Goal: Task Accomplishment & Management: Manage account settings

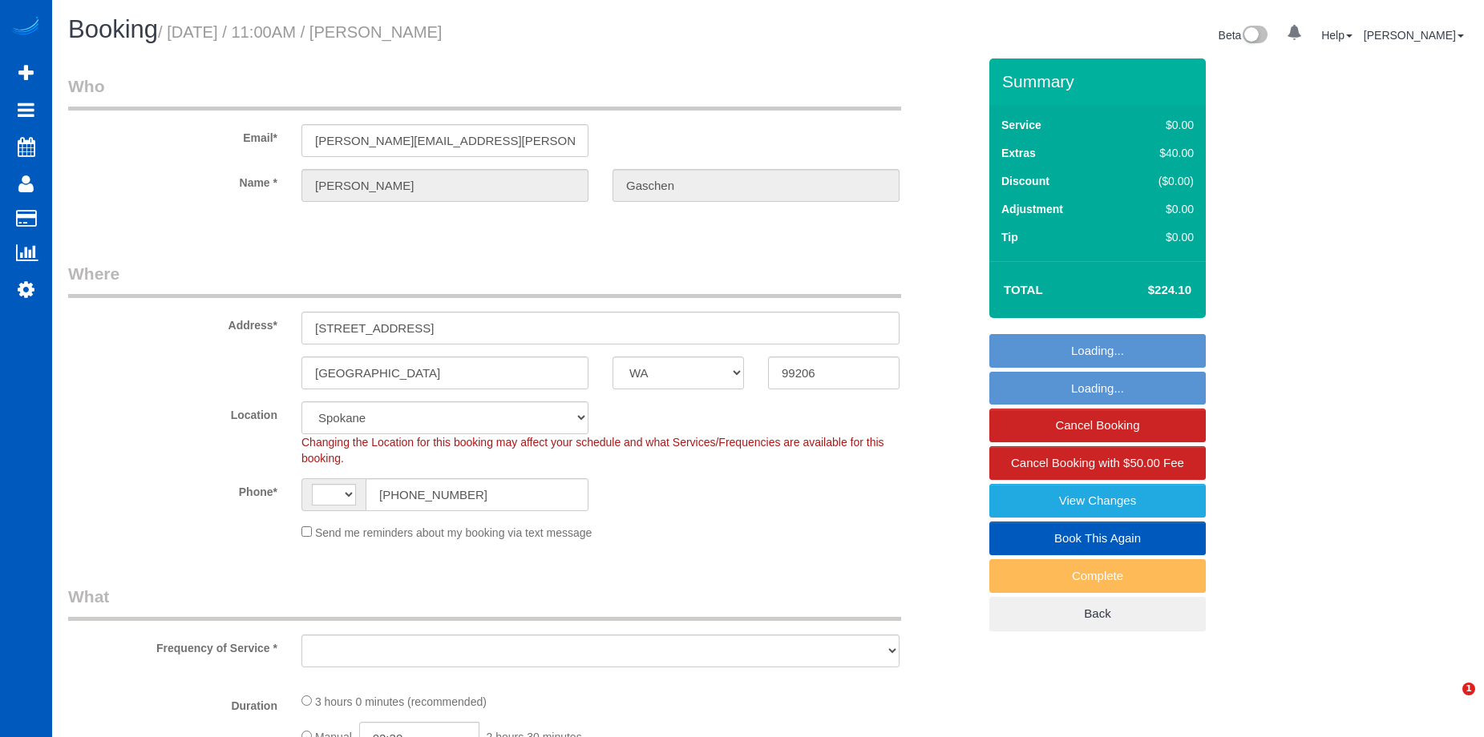
select select "WA"
select select "string:[GEOGRAPHIC_DATA]"
select select "object:1085"
select select "string:fspay-5977c980-f07a-4959-8af7-43bb05777778"
select select "199"
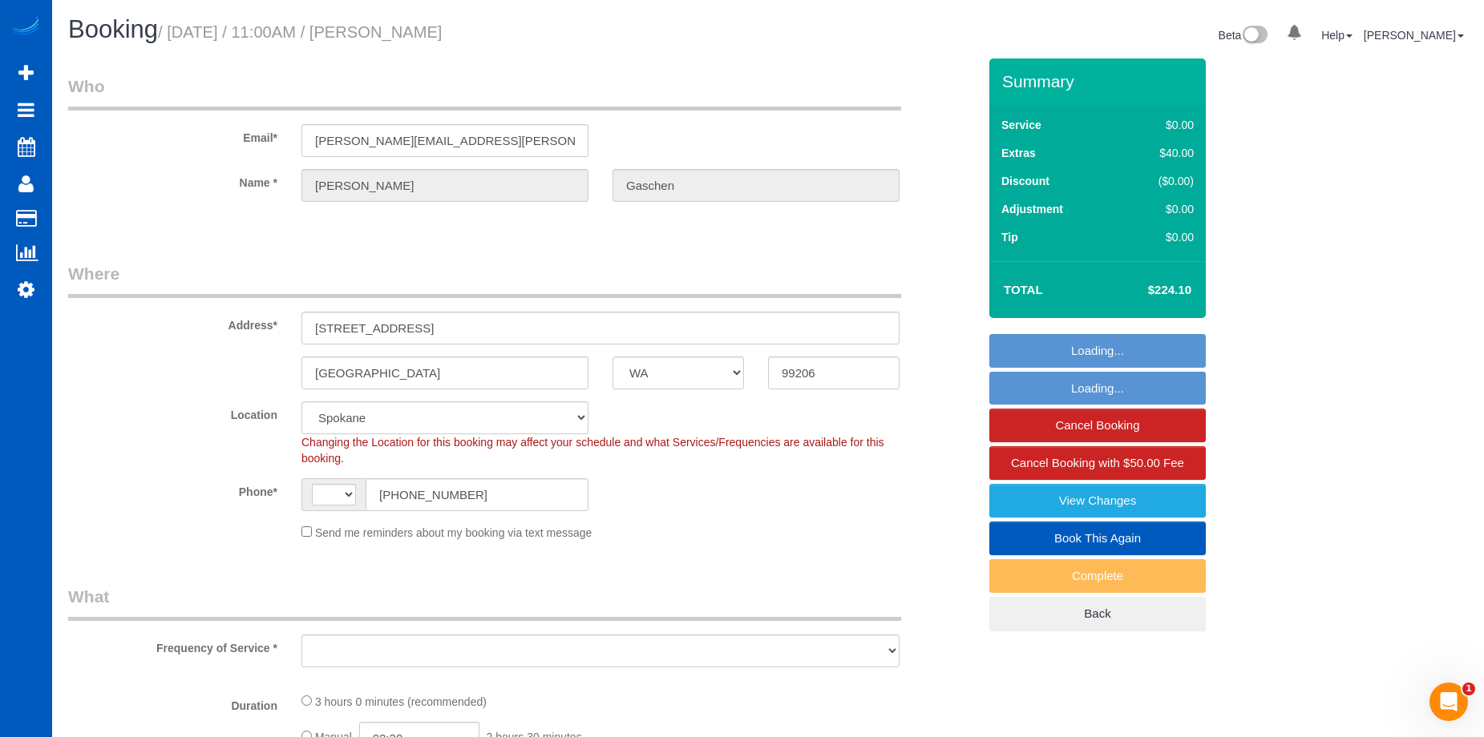
select select "1501"
select select "4"
select select "3"
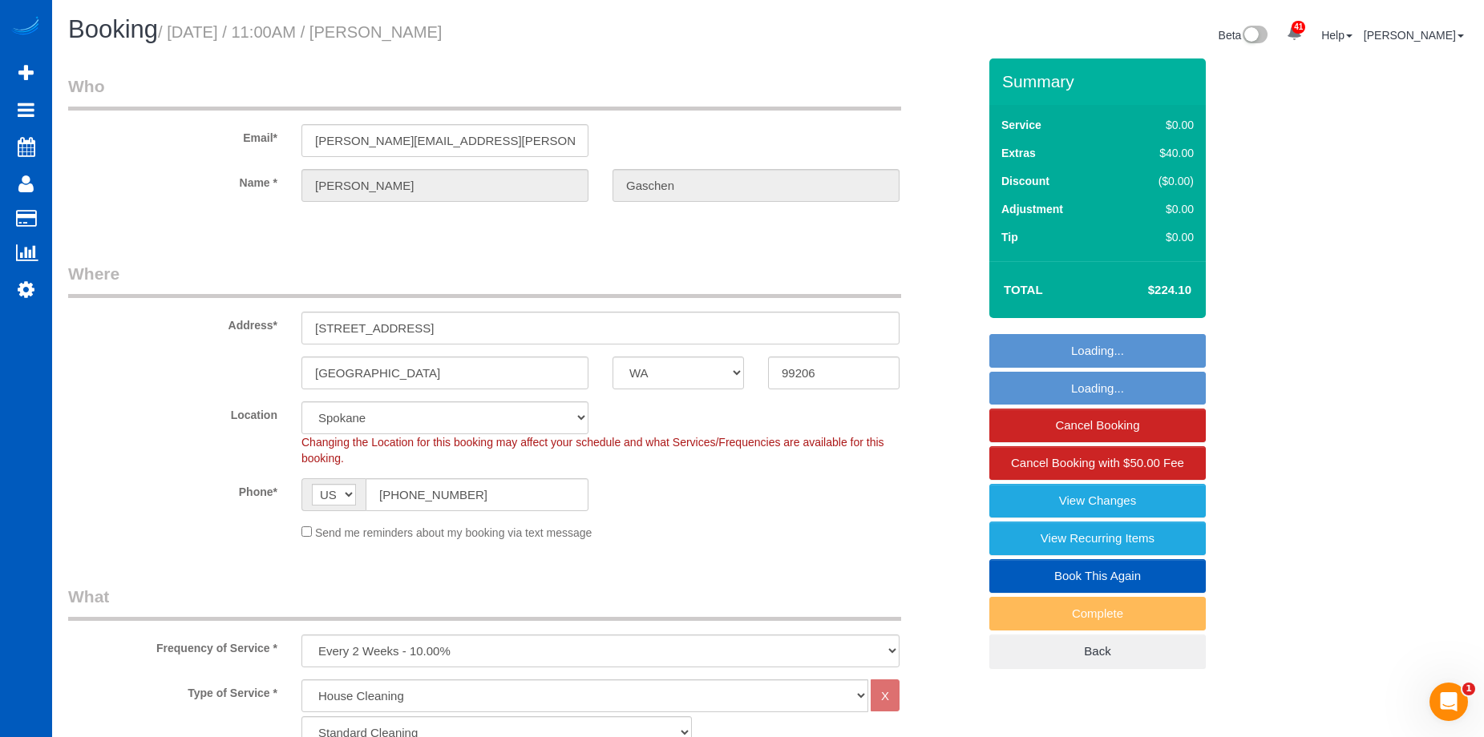
select select "spot1"
select select "object:1179"
select select "1501"
select select "4"
select select "3"
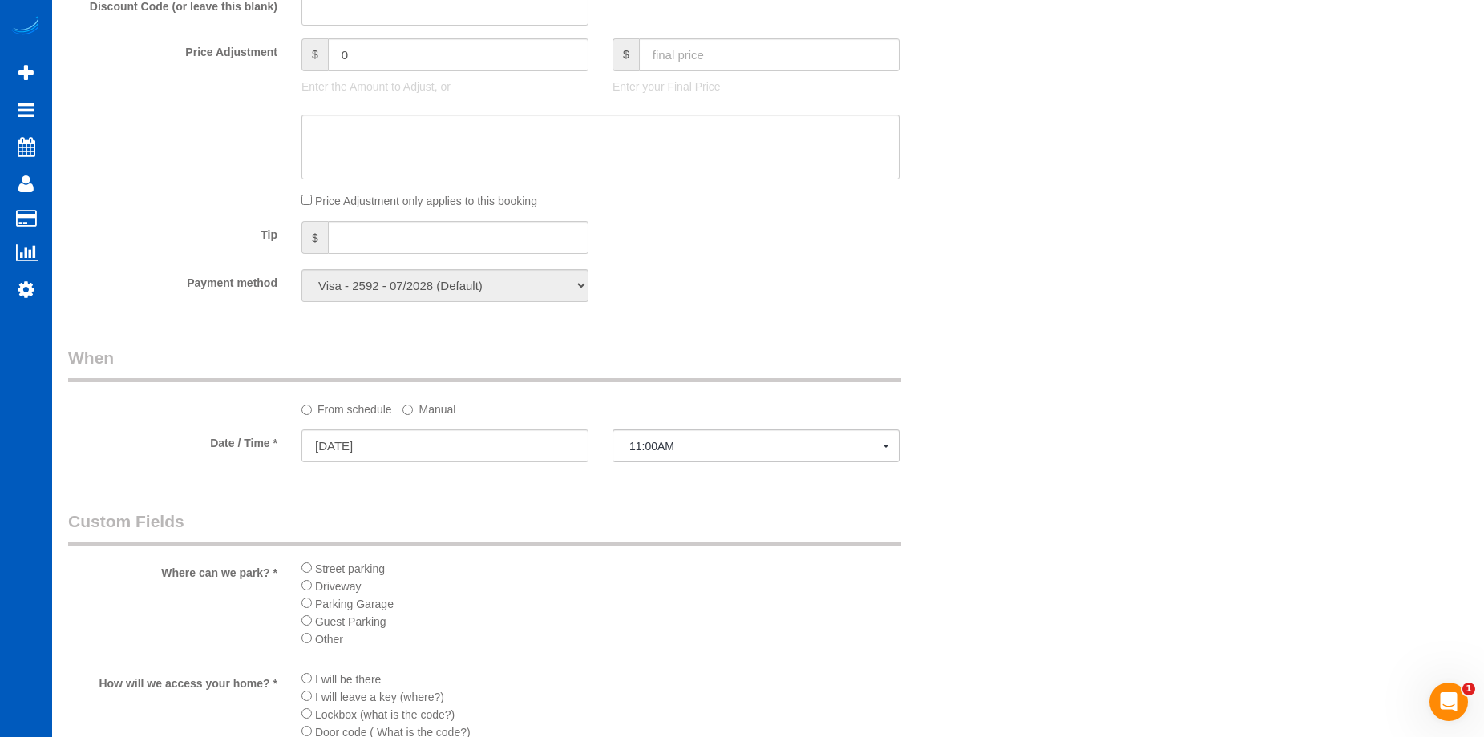
scroll to position [1683, 0]
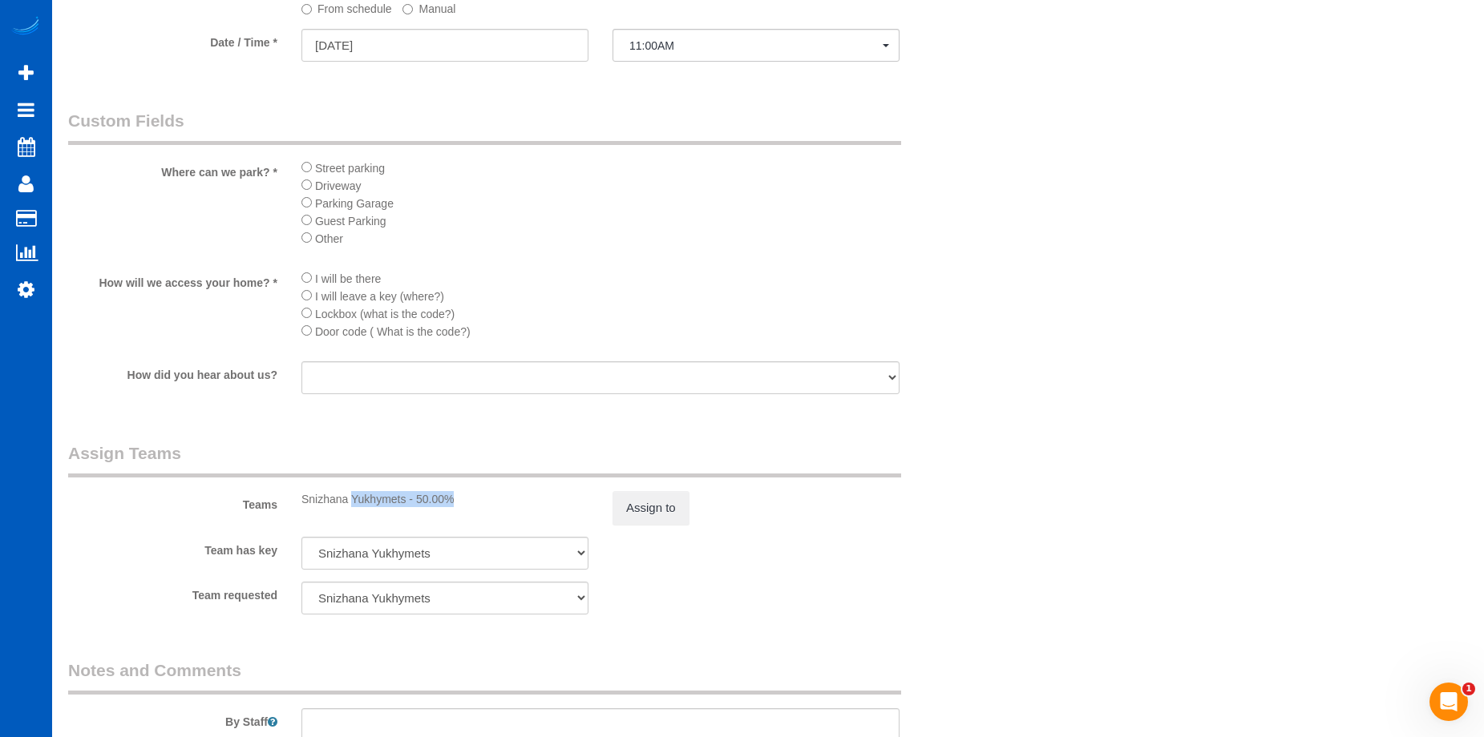
drag, startPoint x: 405, startPoint y: 502, endPoint x: 300, endPoint y: 507, distance: 105.1
click at [300, 507] on div "Snizhana Yukhymets - 50.00%" at bounding box center [444, 499] width 311 height 16
copy div "Snizhana Yukhymets"
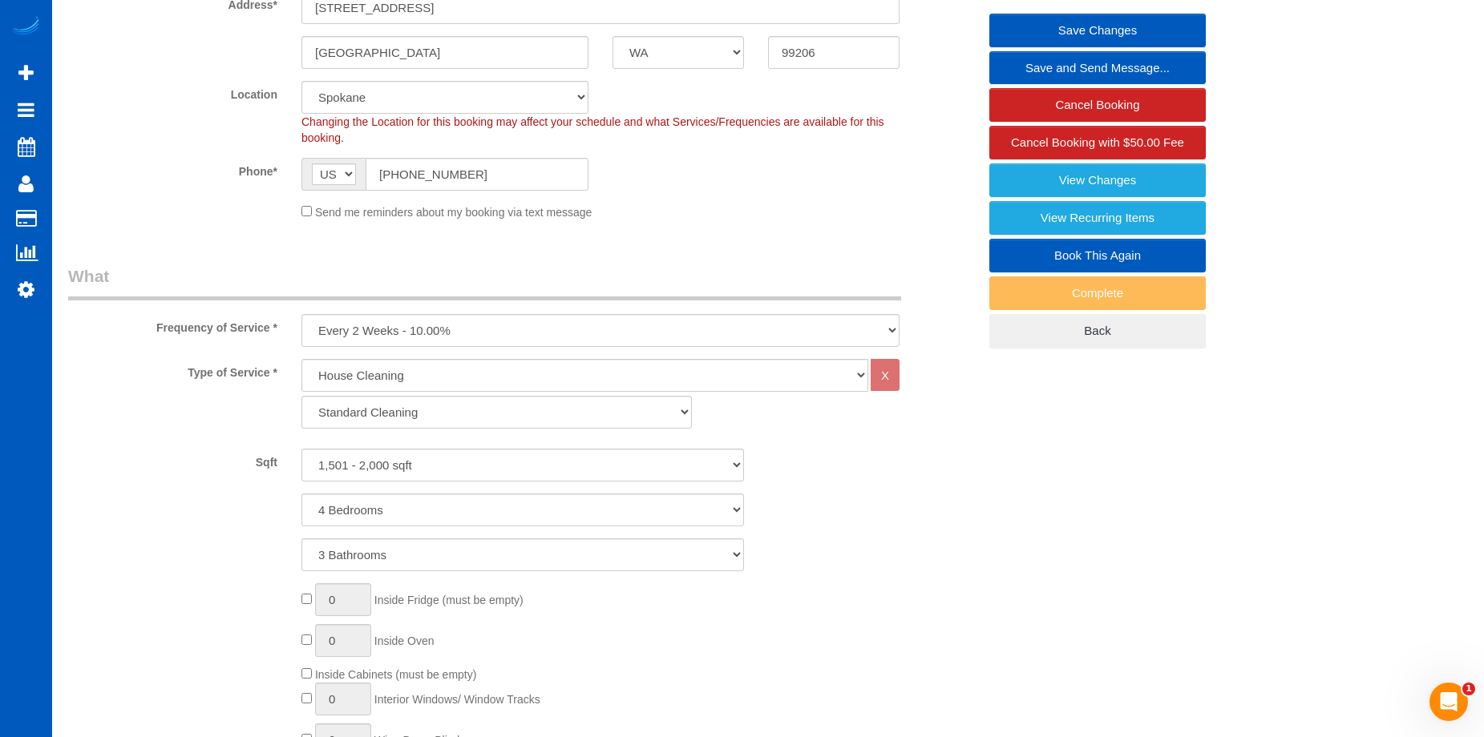
scroll to position [80, 0]
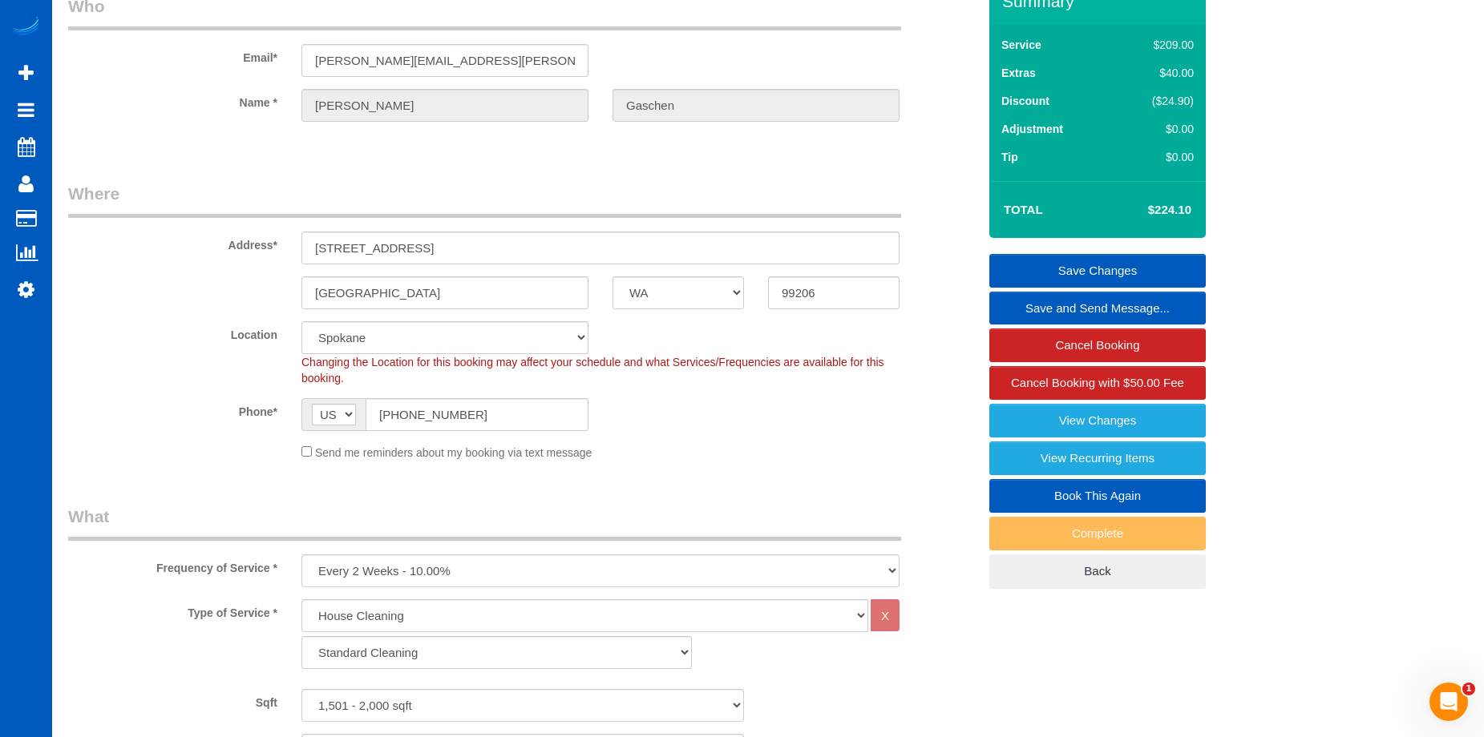
click at [762, 26] on legend "Who" at bounding box center [484, 12] width 833 height 36
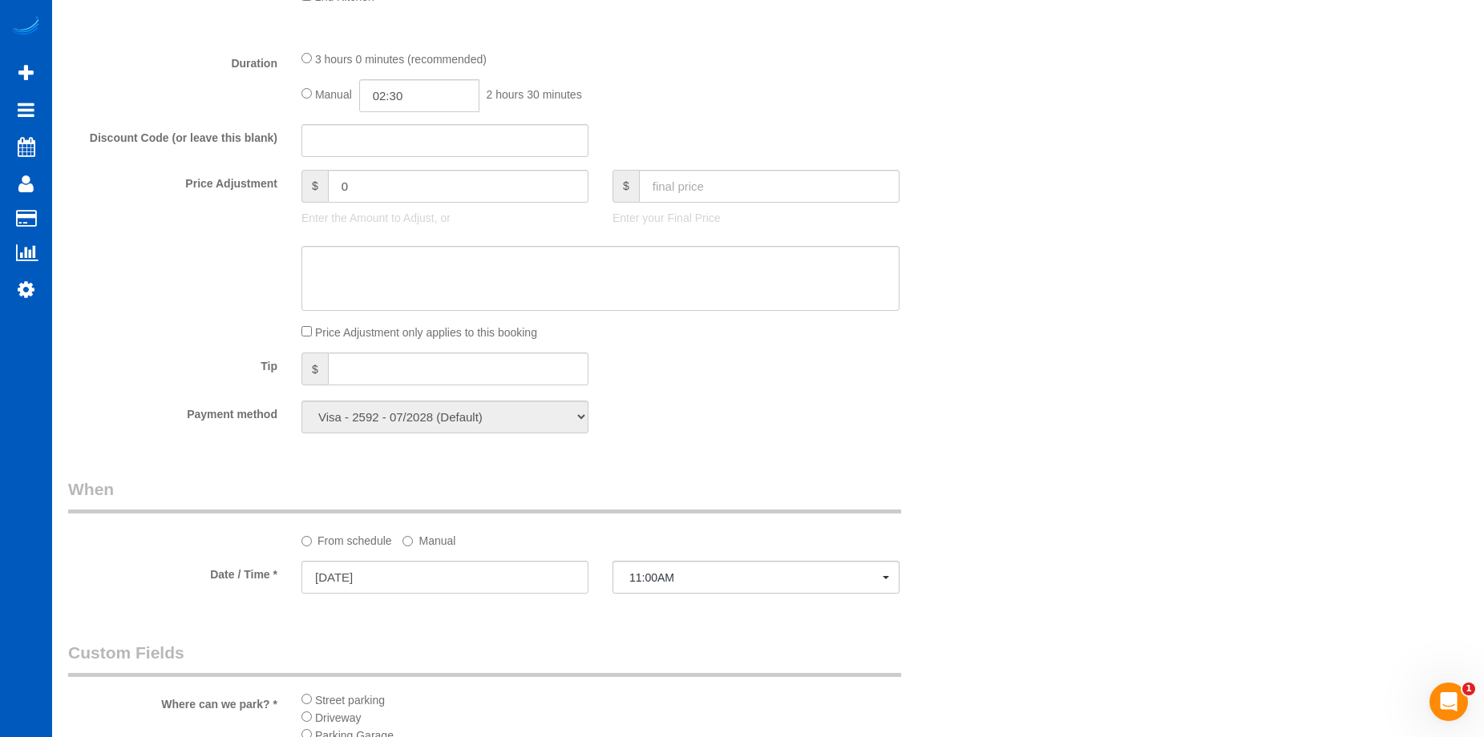
scroll to position [1283, 0]
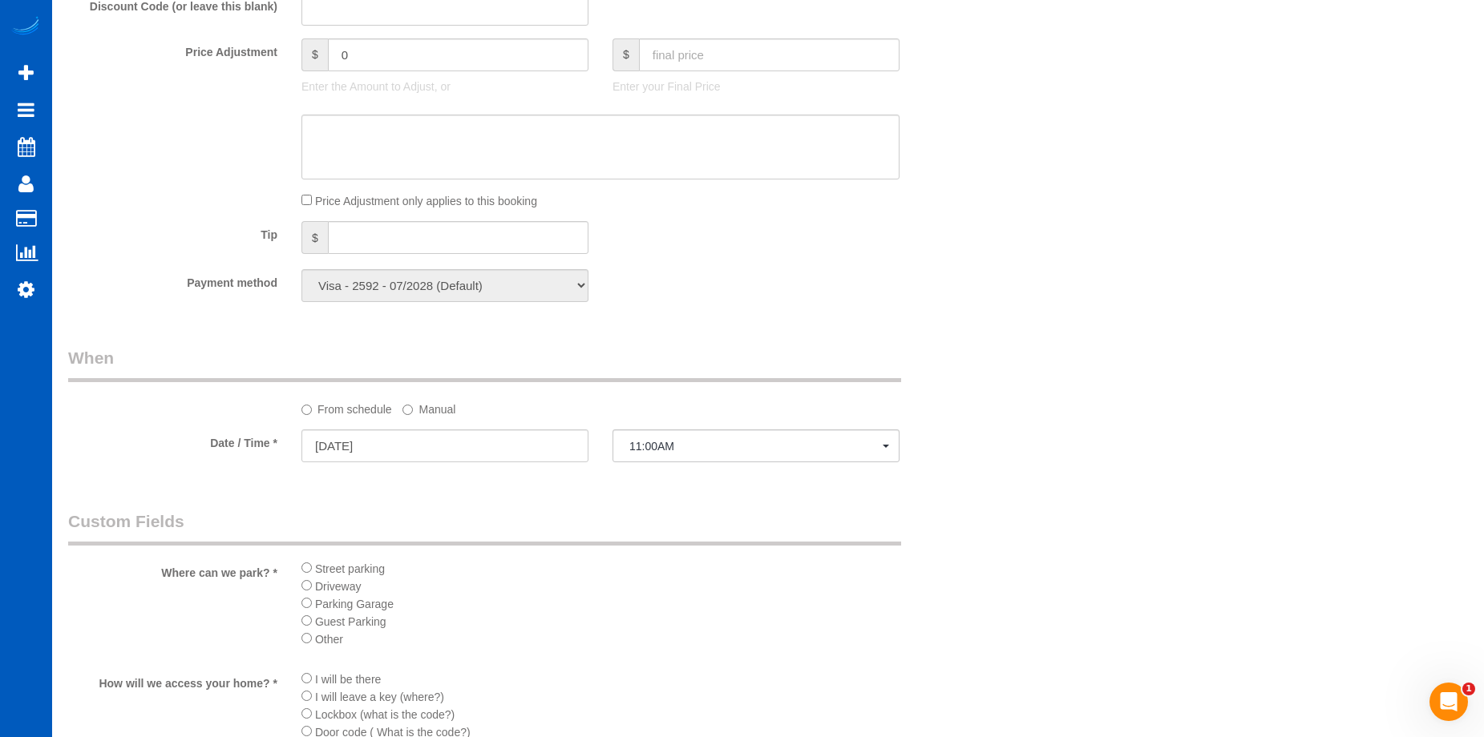
drag, startPoint x: 438, startPoint y: 410, endPoint x: 438, endPoint y: 422, distance: 12.0
click at [438, 410] on label "Manual" at bounding box center [428, 407] width 53 height 22
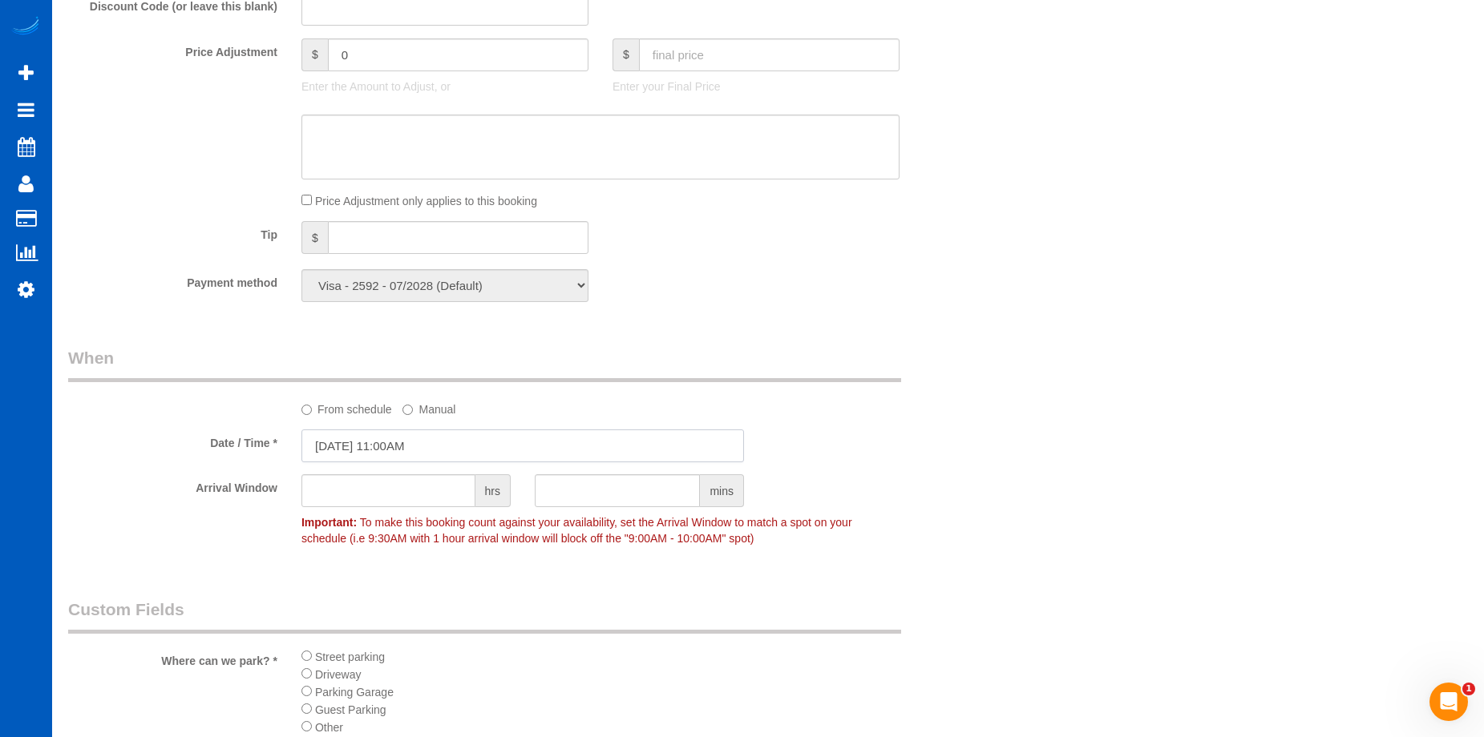
click at [434, 442] on input "[DATE] 11:00AM" at bounding box center [522, 446] width 442 height 33
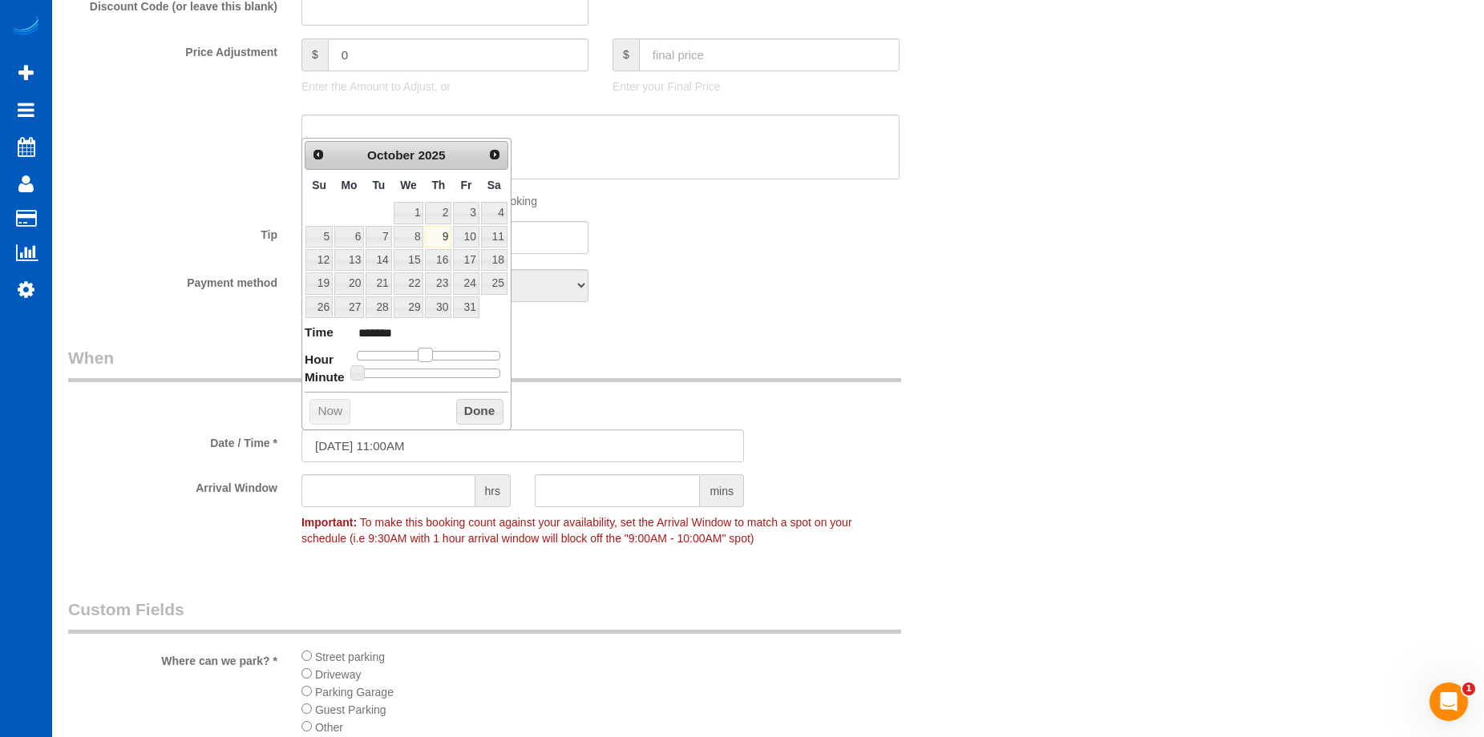
type input "[DATE] 12:00PM"
type input "*******"
type input "[DATE] 1:00PM"
type input "******"
drag, startPoint x: 430, startPoint y: 354, endPoint x: 442, endPoint y: 357, distance: 12.3
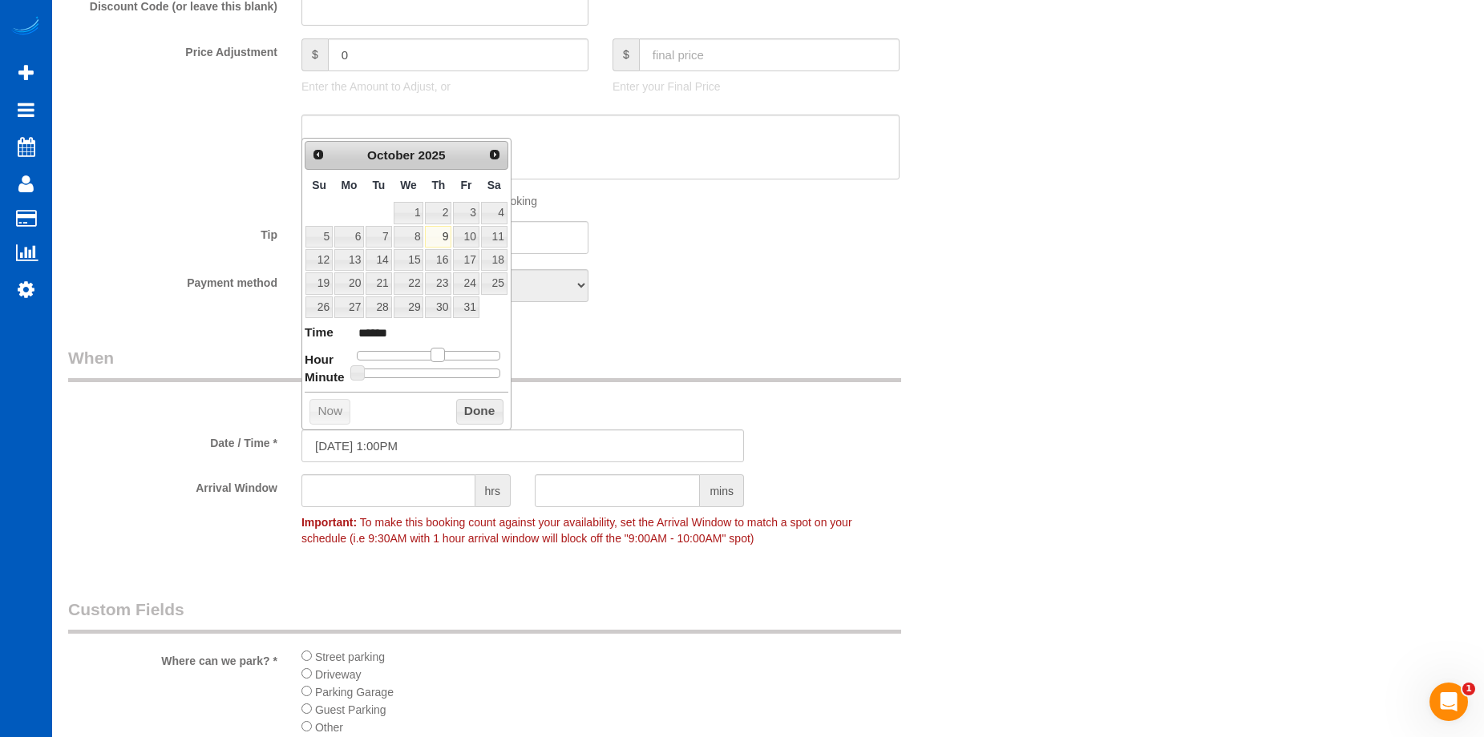
click at [442, 357] on span at bounding box center [437, 355] width 14 height 14
click at [466, 408] on button "Done" at bounding box center [479, 412] width 47 height 26
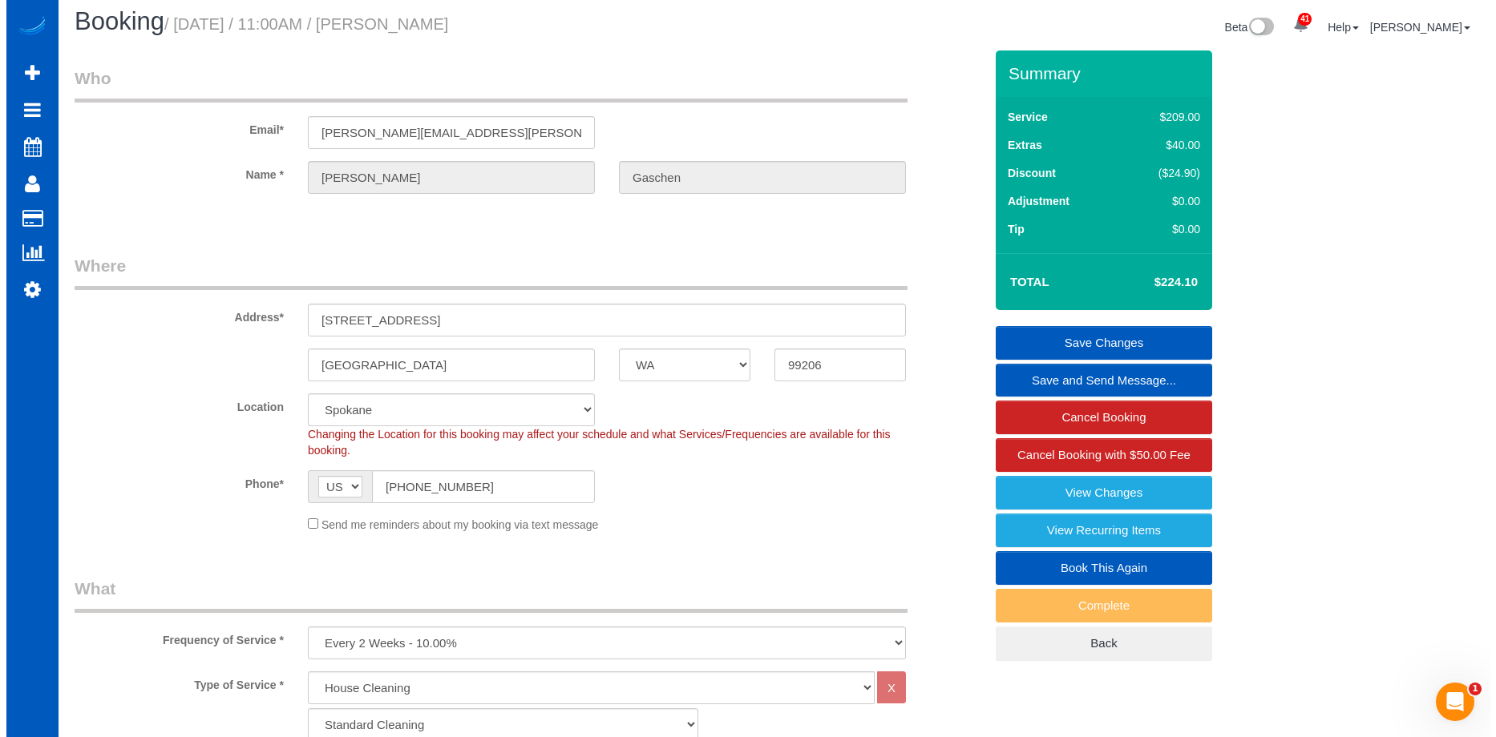
scroll to position [0, 0]
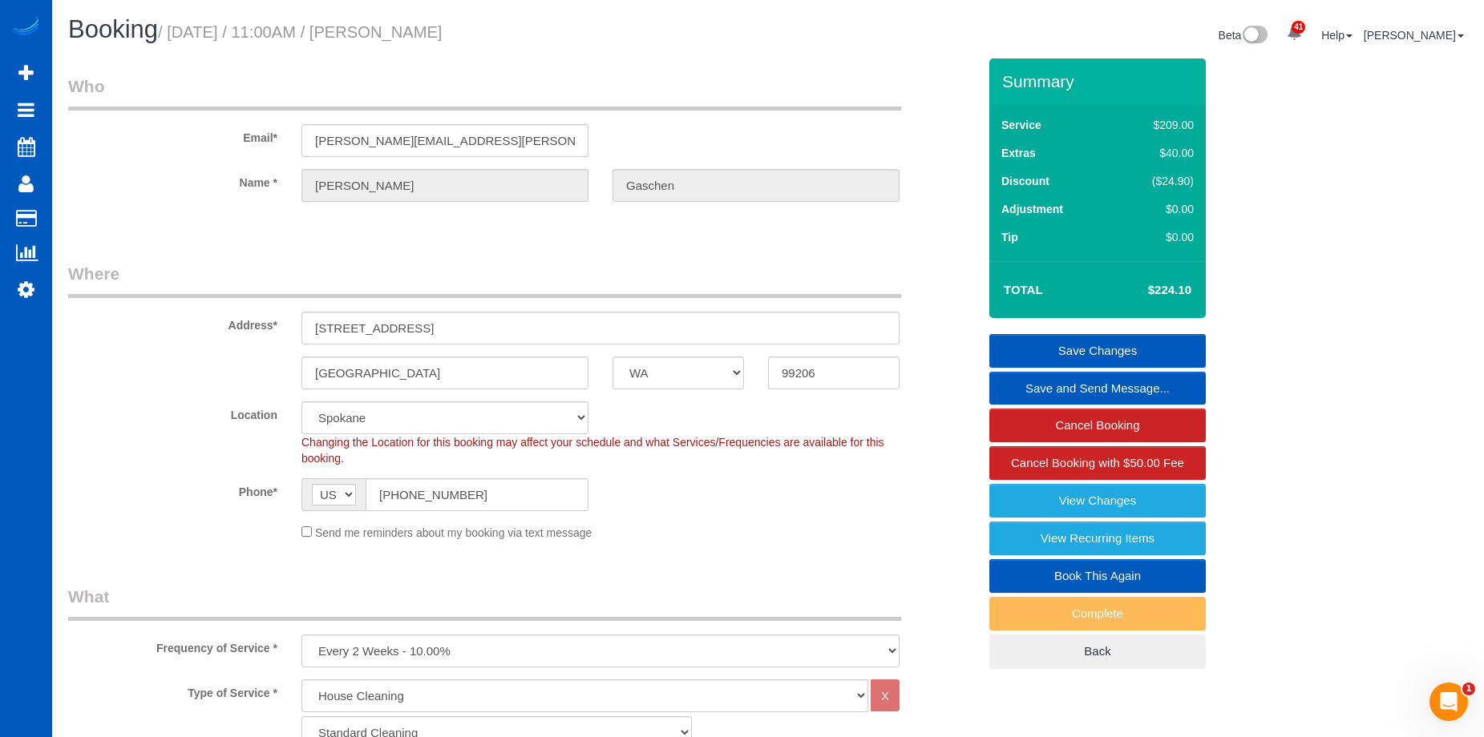
click at [1026, 345] on link "Save Changes" at bounding box center [1097, 351] width 216 height 34
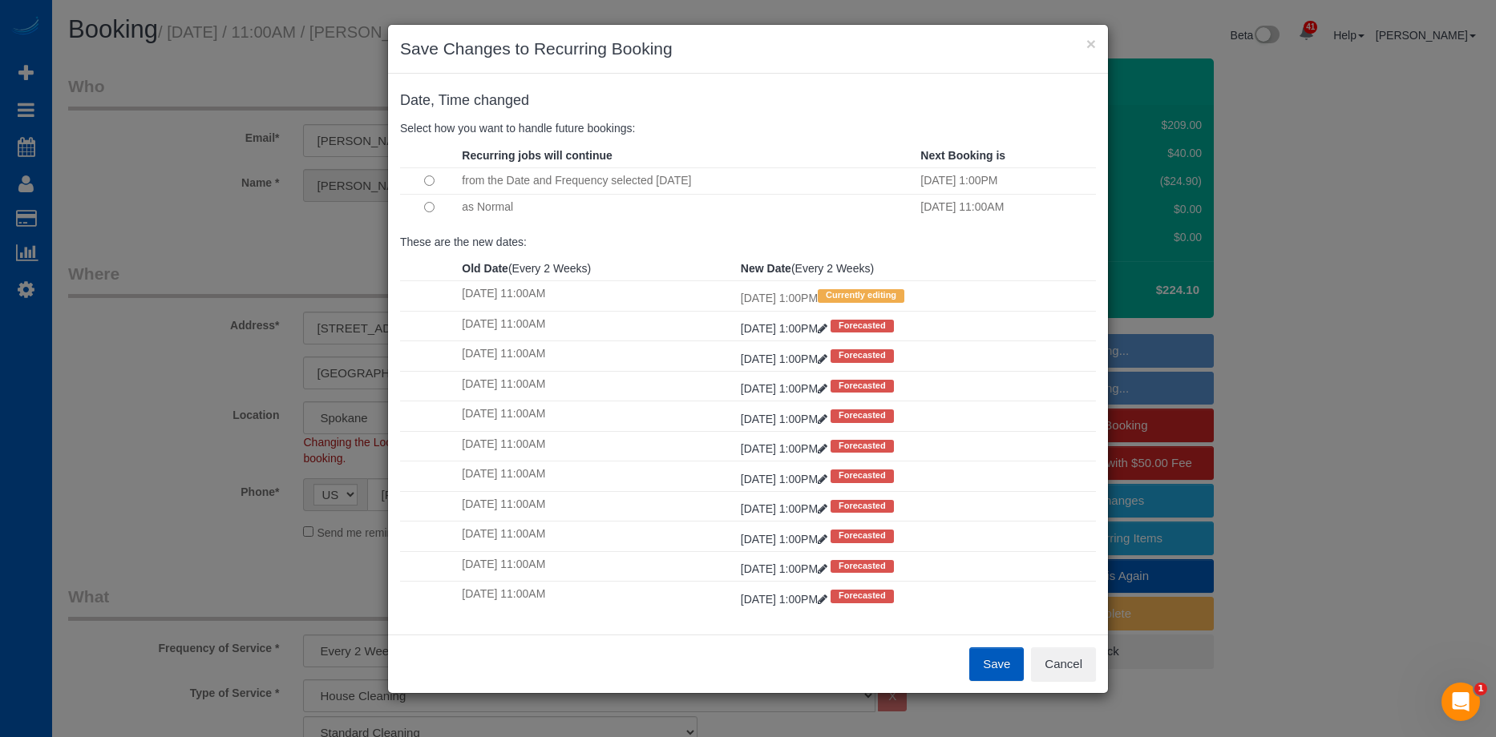
click at [1007, 667] on button "Save" at bounding box center [996, 665] width 55 height 34
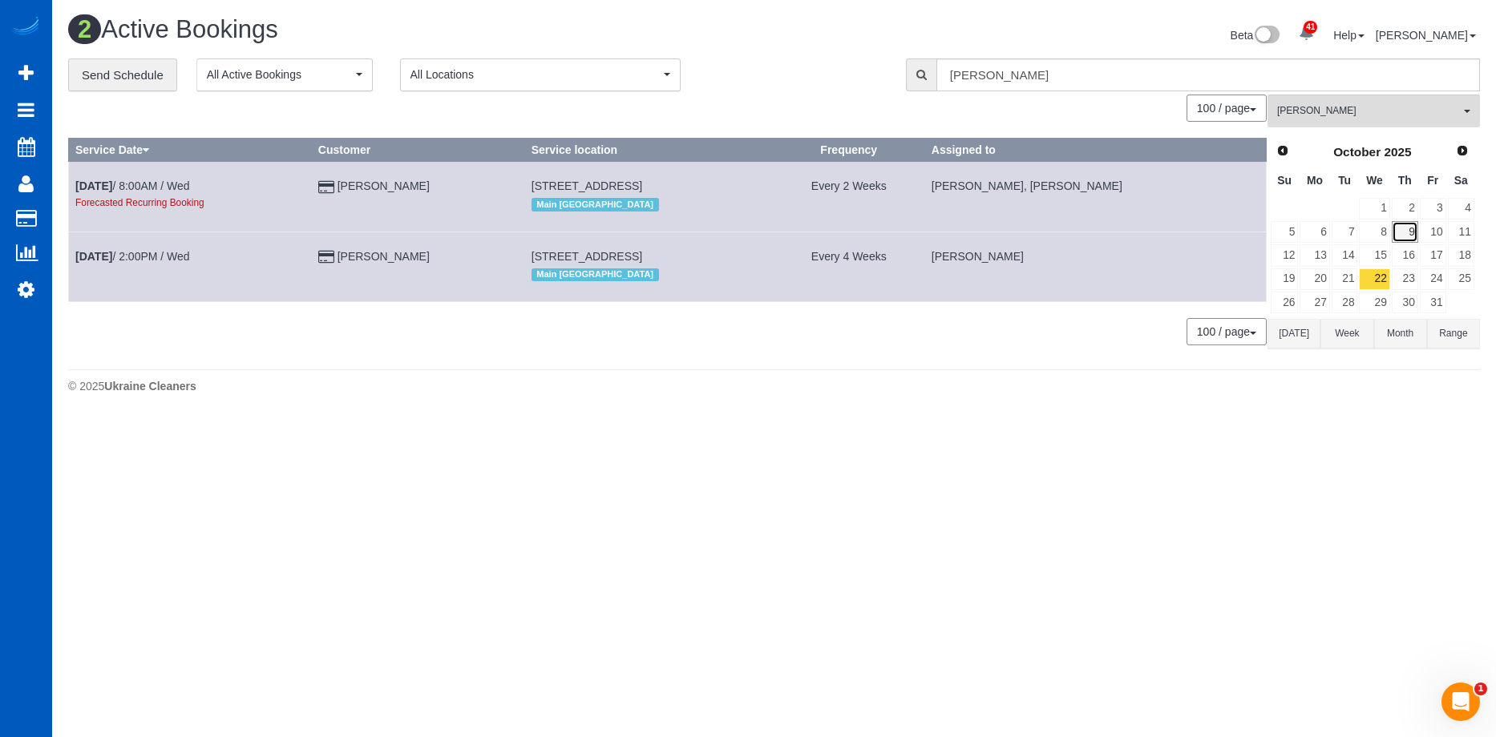
click at [1404, 227] on link "9" at bounding box center [1405, 232] width 26 height 22
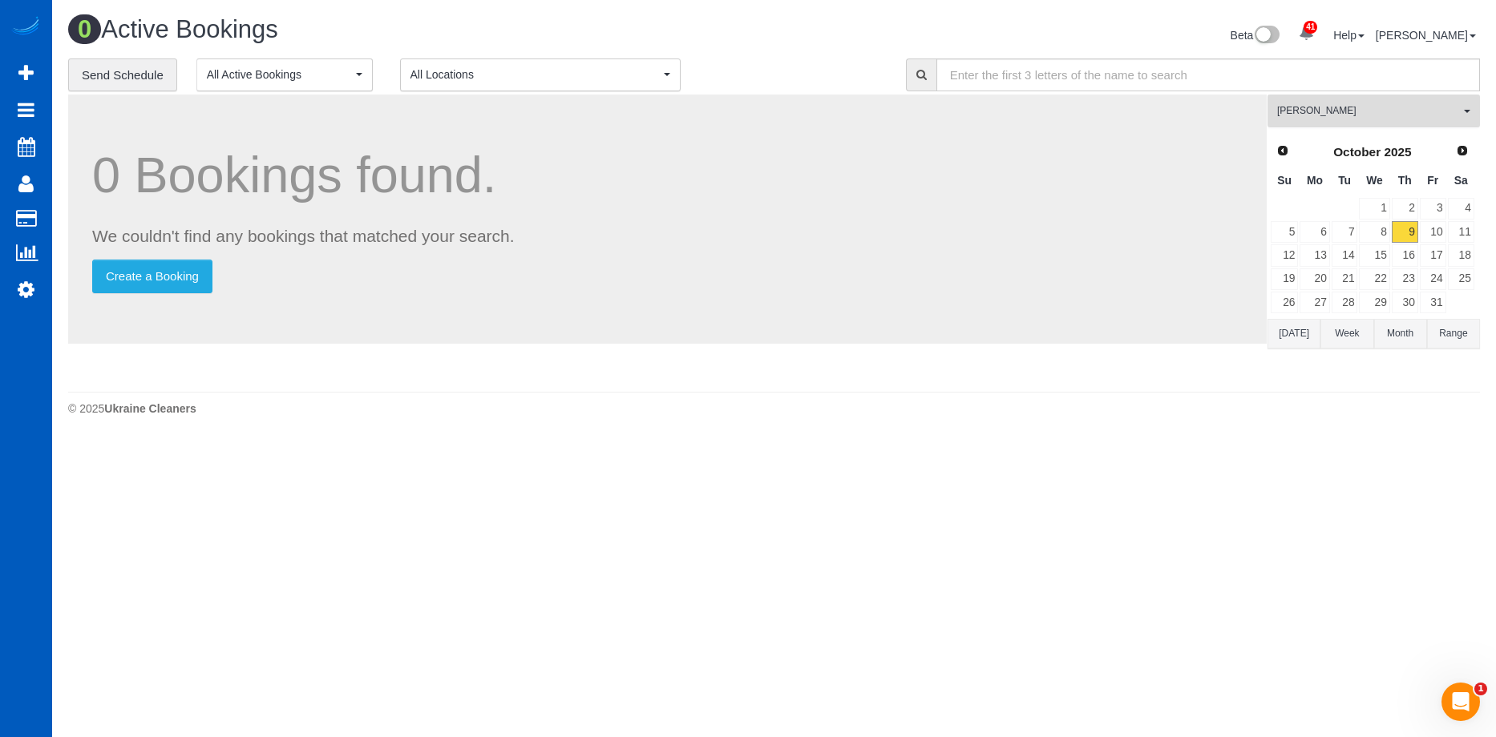
click at [1355, 117] on span "[PERSON_NAME]" at bounding box center [1368, 111] width 183 height 14
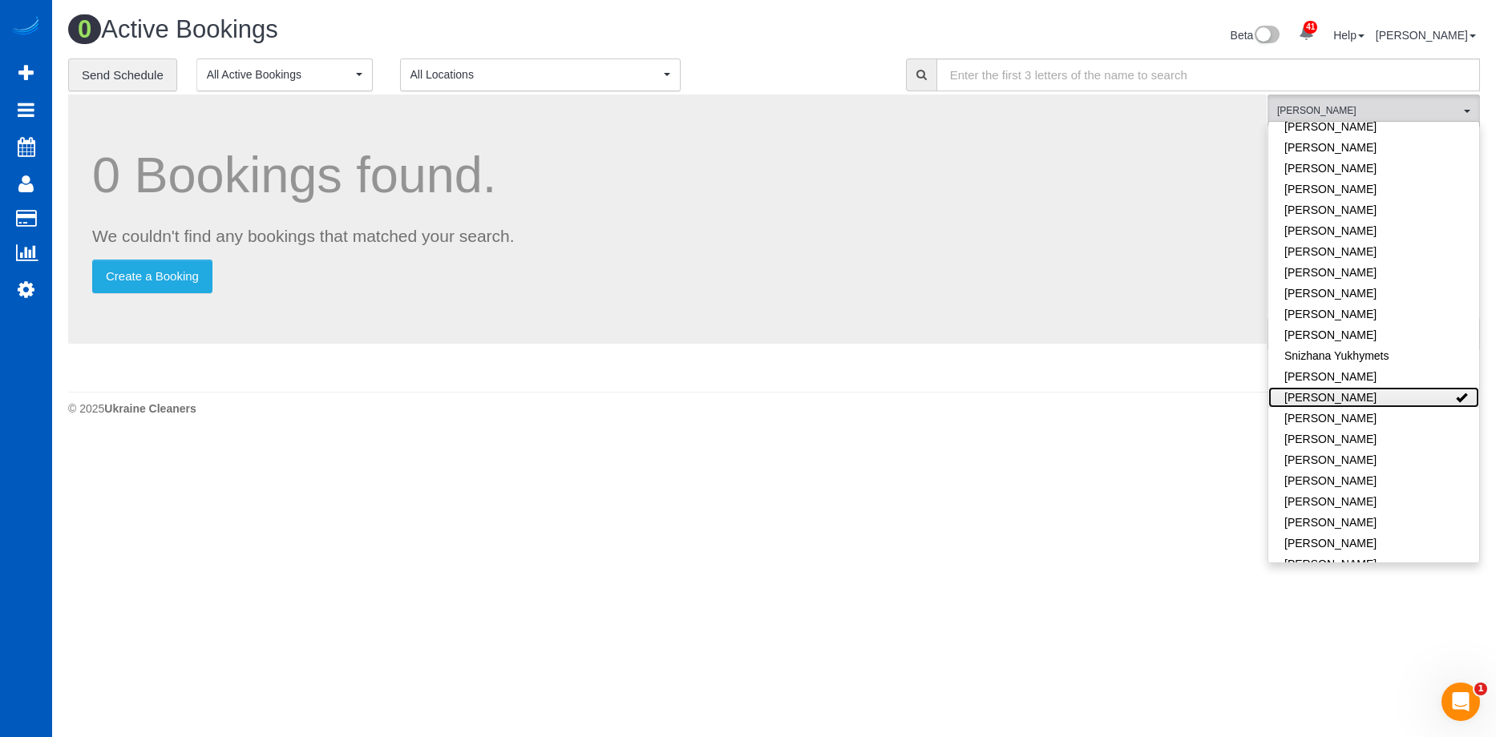
click at [1392, 387] on link "[PERSON_NAME]" at bounding box center [1373, 397] width 211 height 21
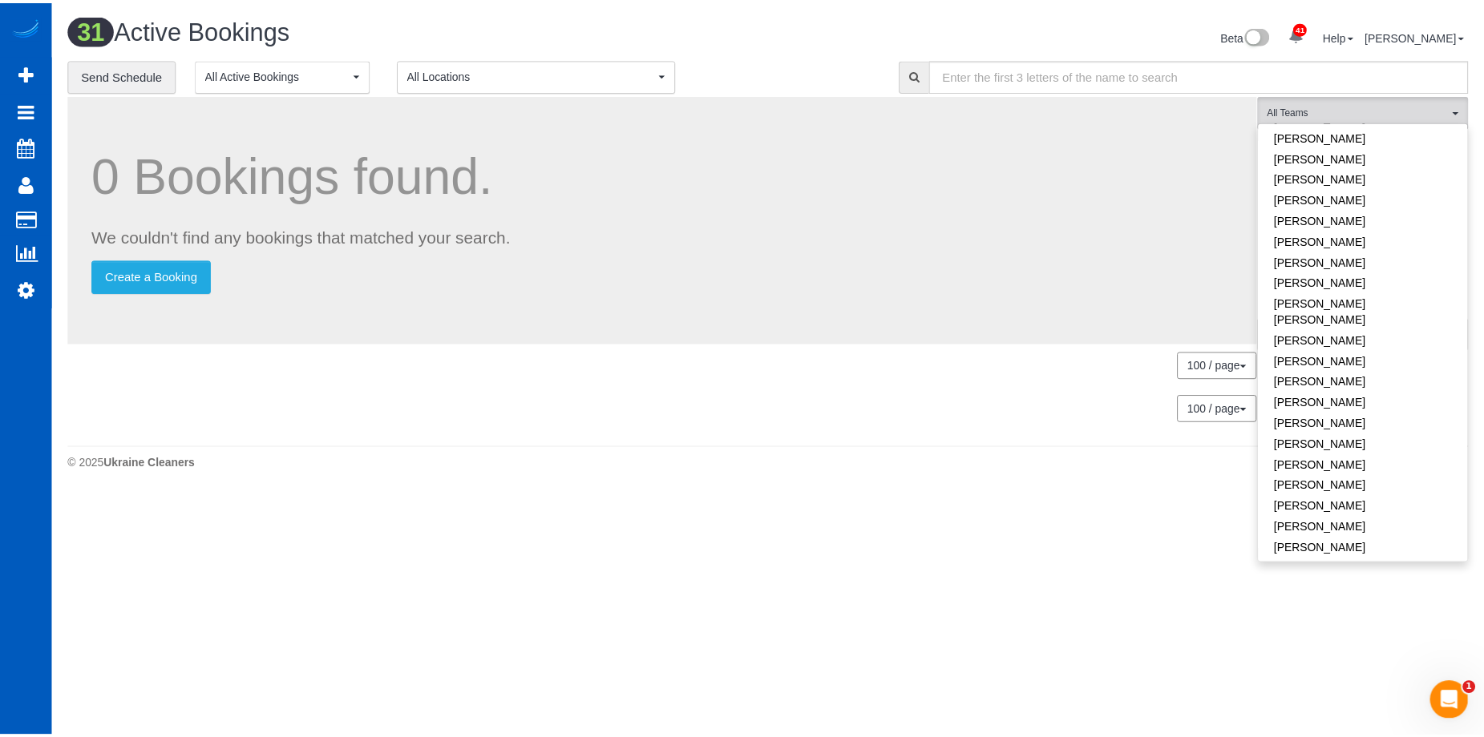
scroll to position [358, 0]
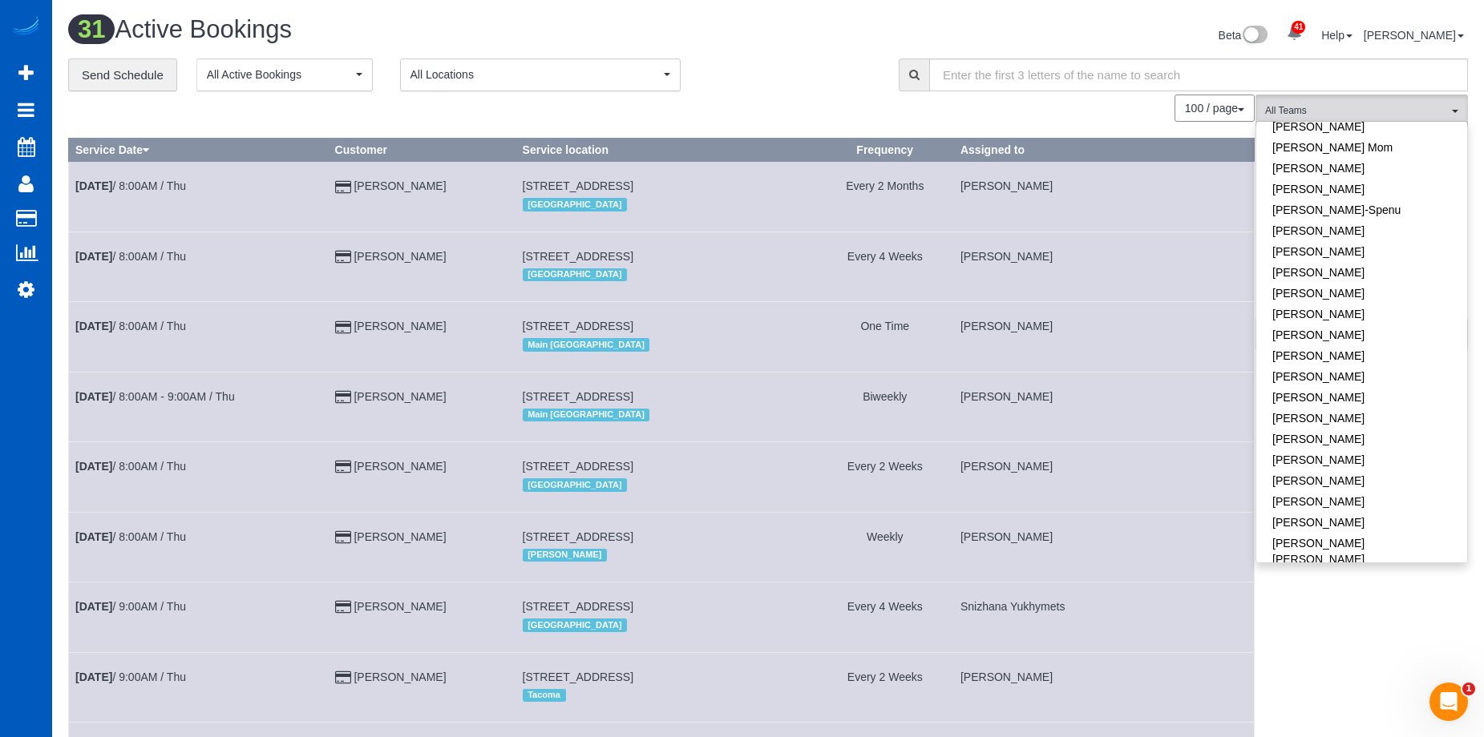
click at [754, 56] on div "31 Active Bookings Beta 41 Your Notifications You have 0 alerts × You have 3 to…" at bounding box center [768, 37] width 1424 height 42
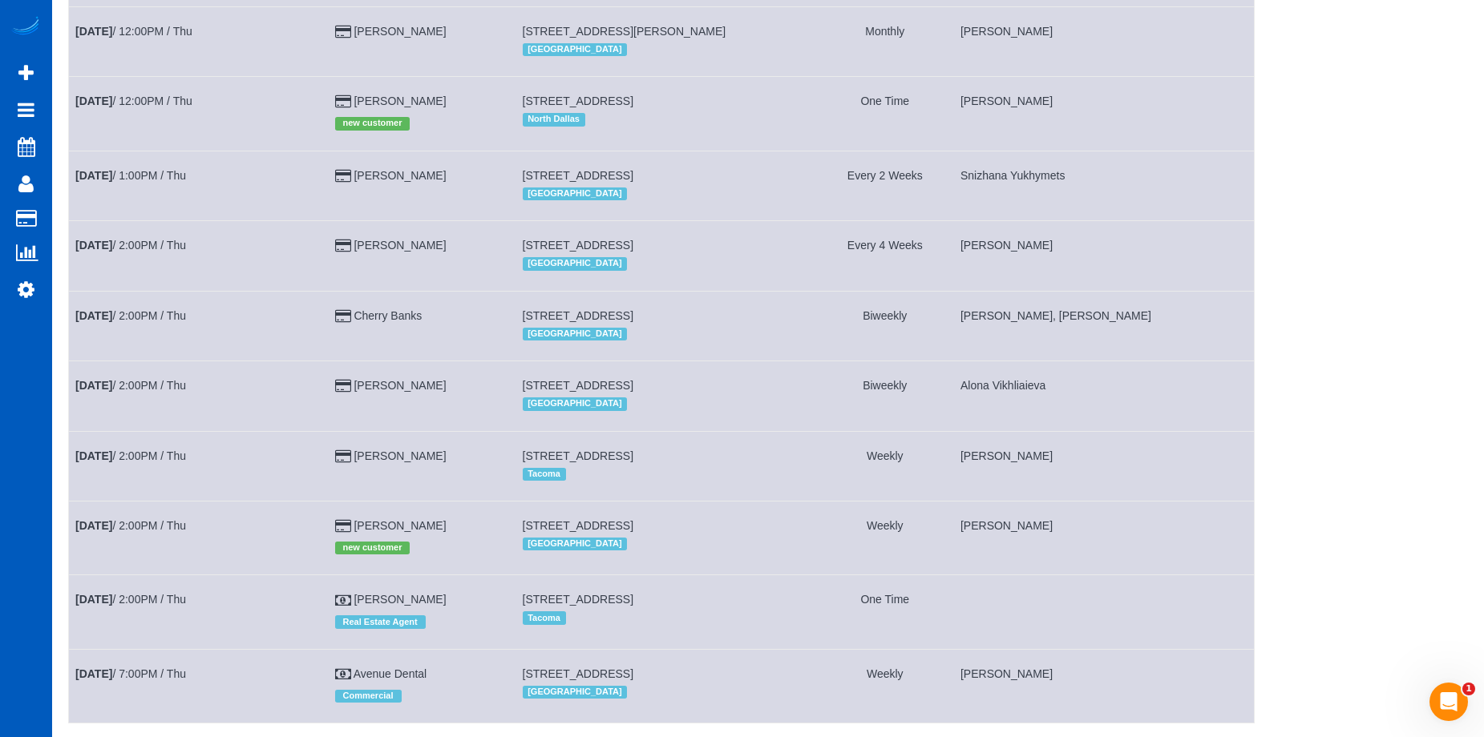
scroll to position [1582, 0]
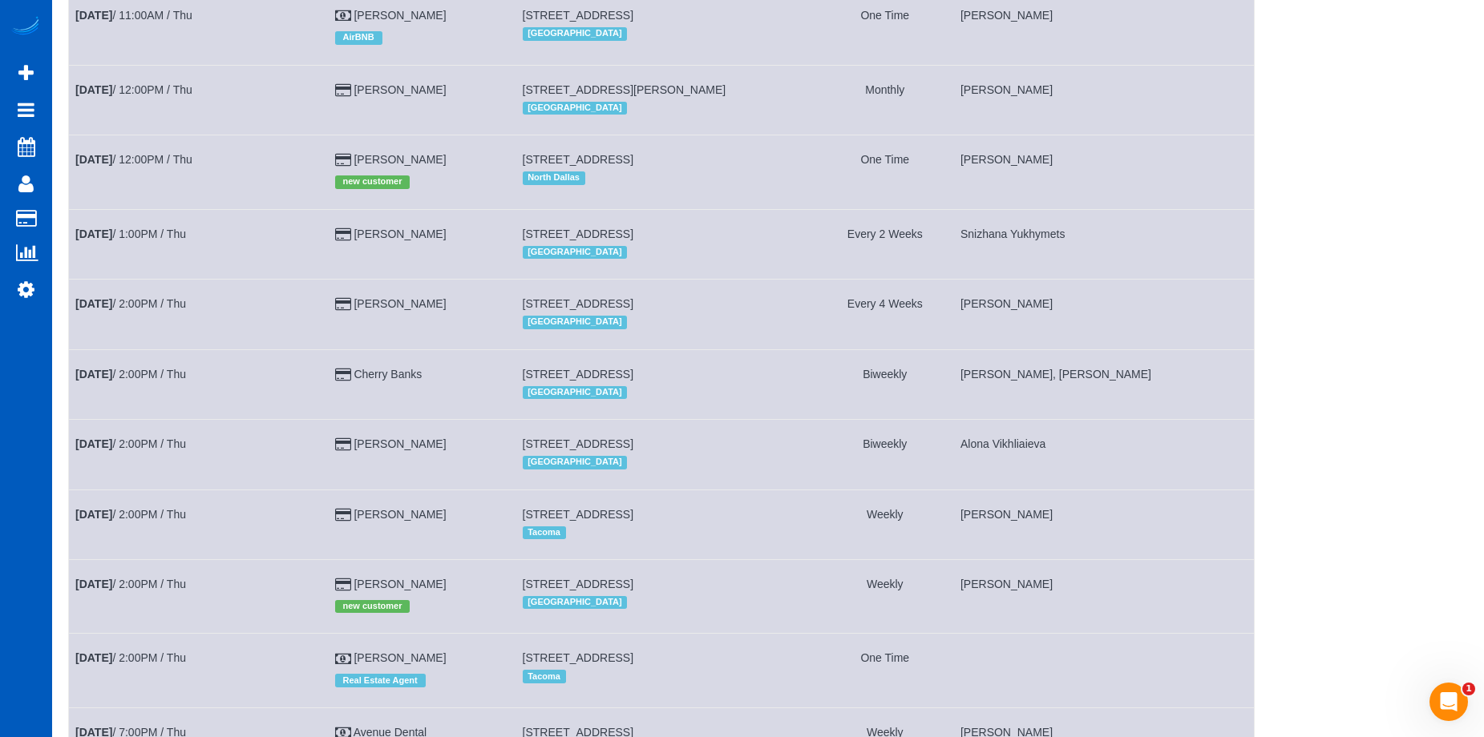
click at [568, 228] on span "[STREET_ADDRESS]" at bounding box center [578, 234] width 111 height 13
click at [809, 226] on td "[STREET_ADDRESS] [GEOGRAPHIC_DATA]" at bounding box center [665, 244] width 301 height 70
click at [779, 270] on td "[STREET_ADDRESS] [GEOGRAPHIC_DATA]" at bounding box center [665, 244] width 301 height 70
click at [787, 201] on td "[STREET_ADDRESS] [GEOGRAPHIC_DATA]" at bounding box center [665, 172] width 301 height 74
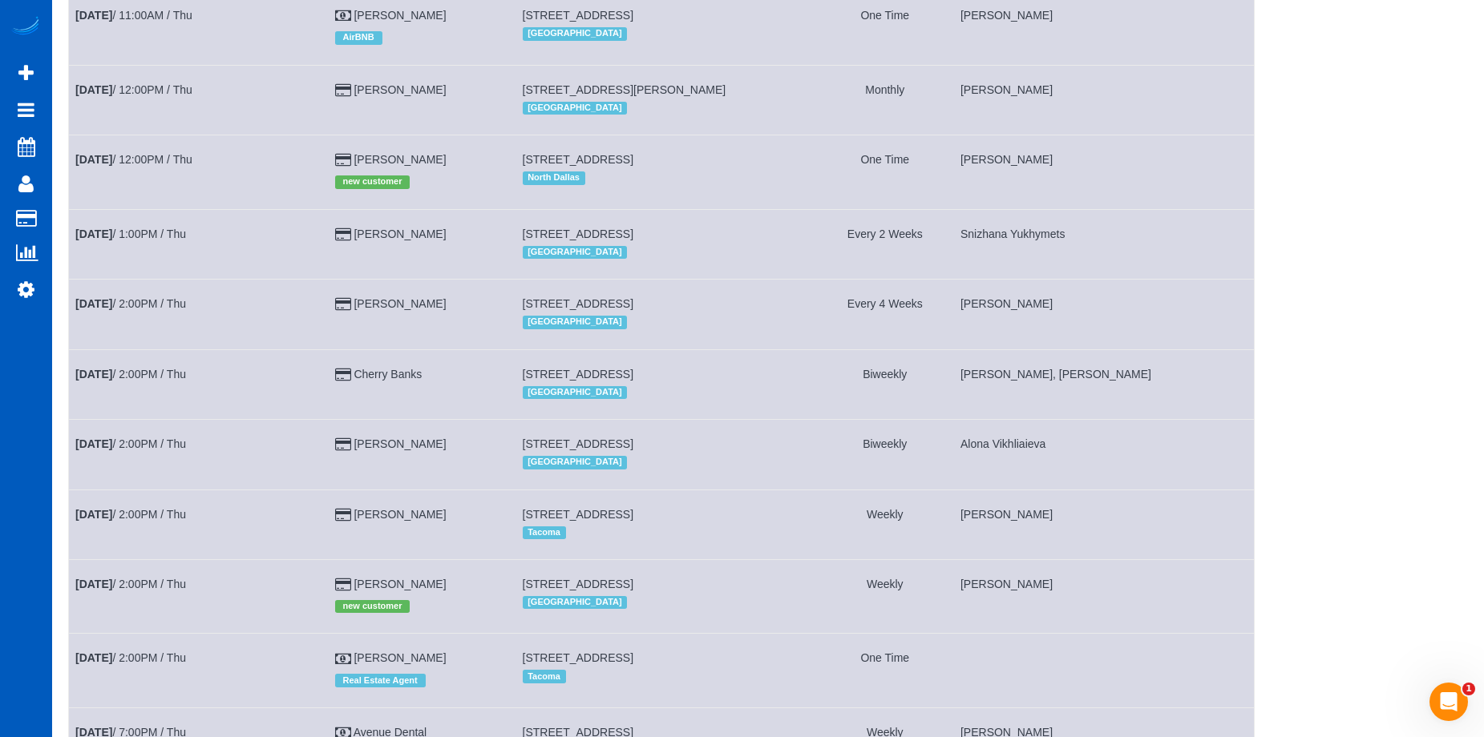
click at [789, 263] on div "[GEOGRAPHIC_DATA]" at bounding box center [666, 252] width 287 height 21
click at [782, 219] on td "[STREET_ADDRESS] [GEOGRAPHIC_DATA]" at bounding box center [665, 244] width 301 height 70
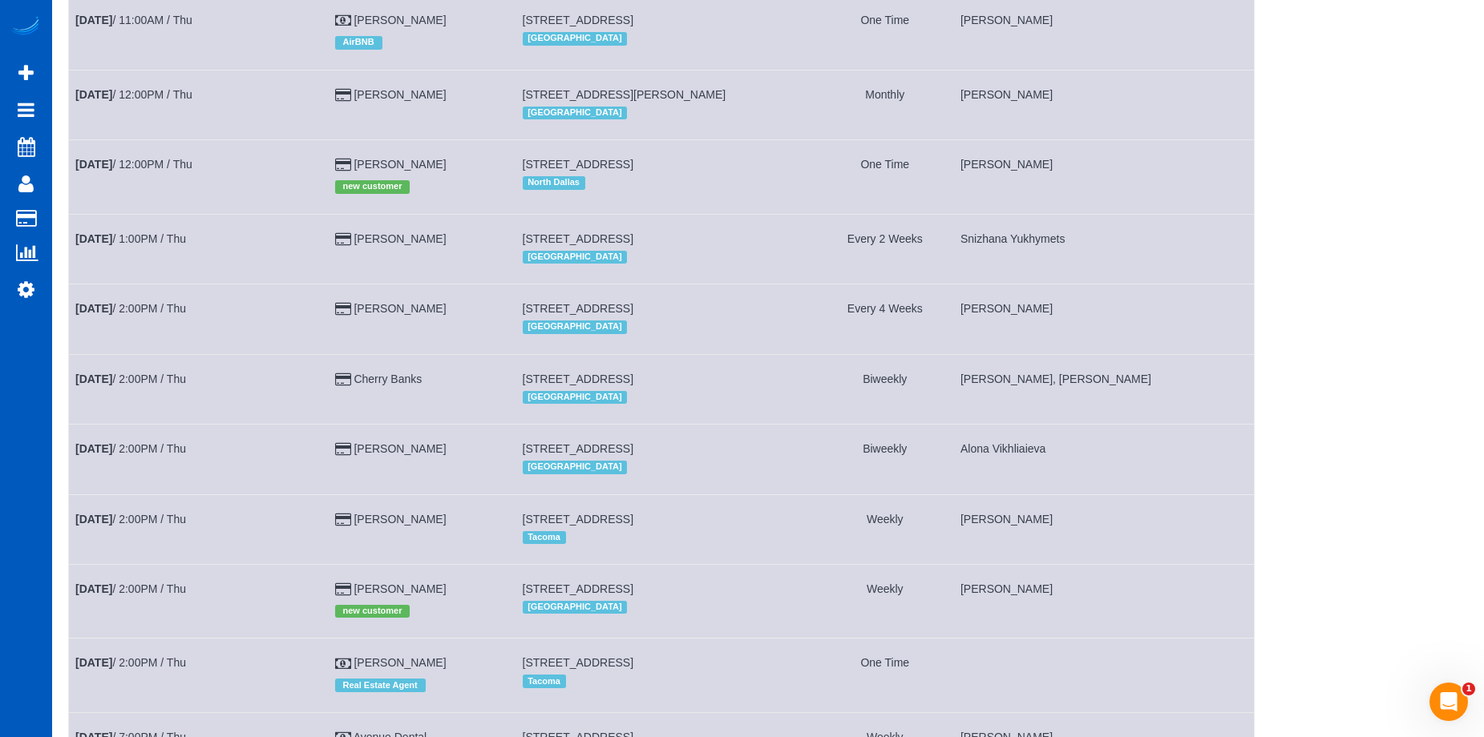
scroll to position [1181, 0]
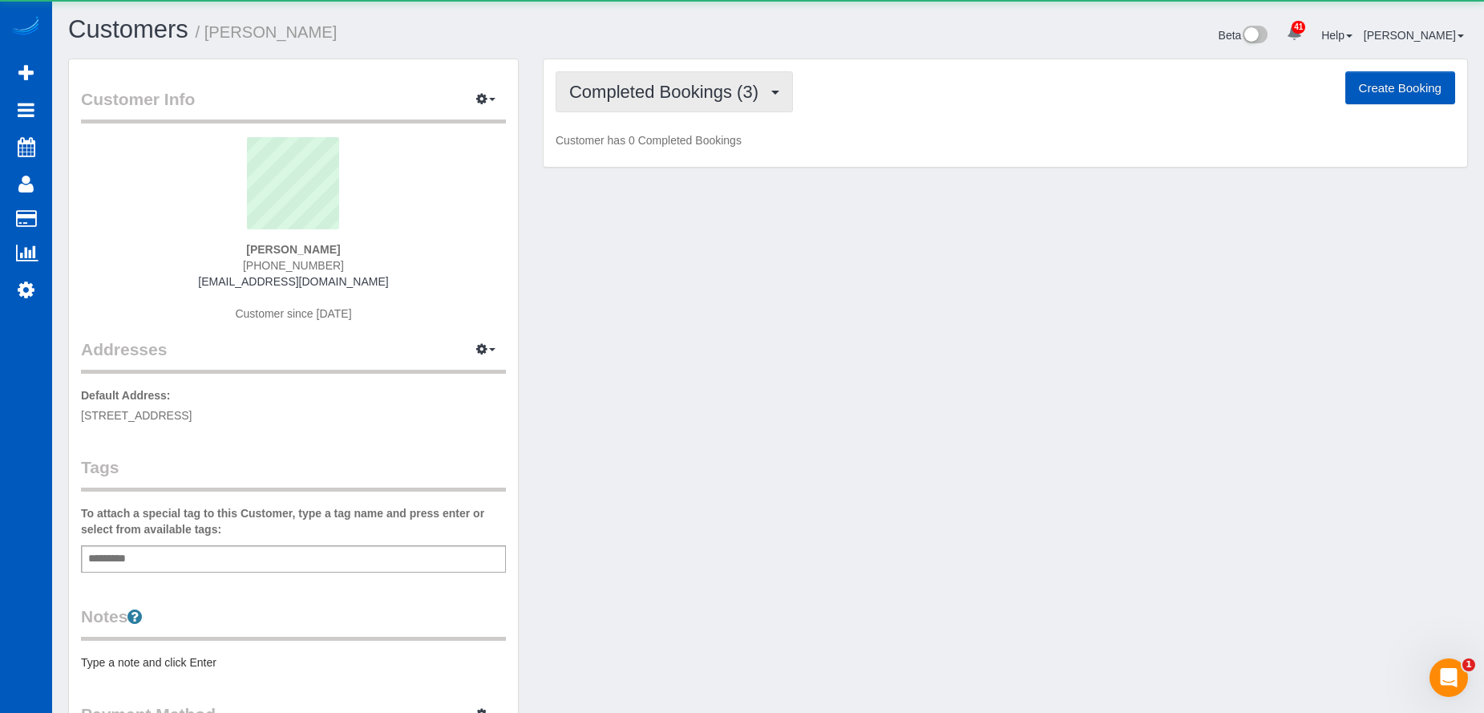
click at [662, 102] on button "Completed Bookings (3)" at bounding box center [674, 91] width 237 height 41
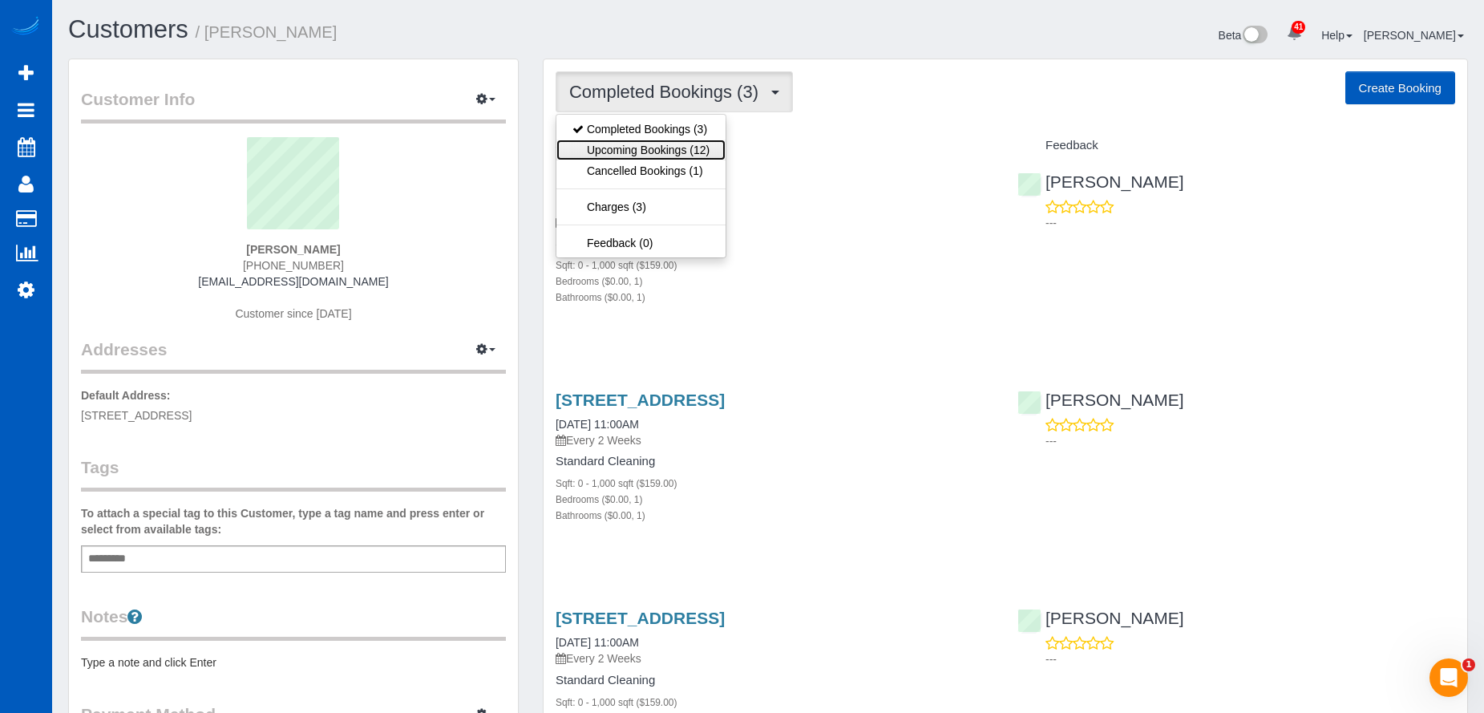
click at [666, 142] on link "Upcoming Bookings (12)" at bounding box center [640, 149] width 169 height 21
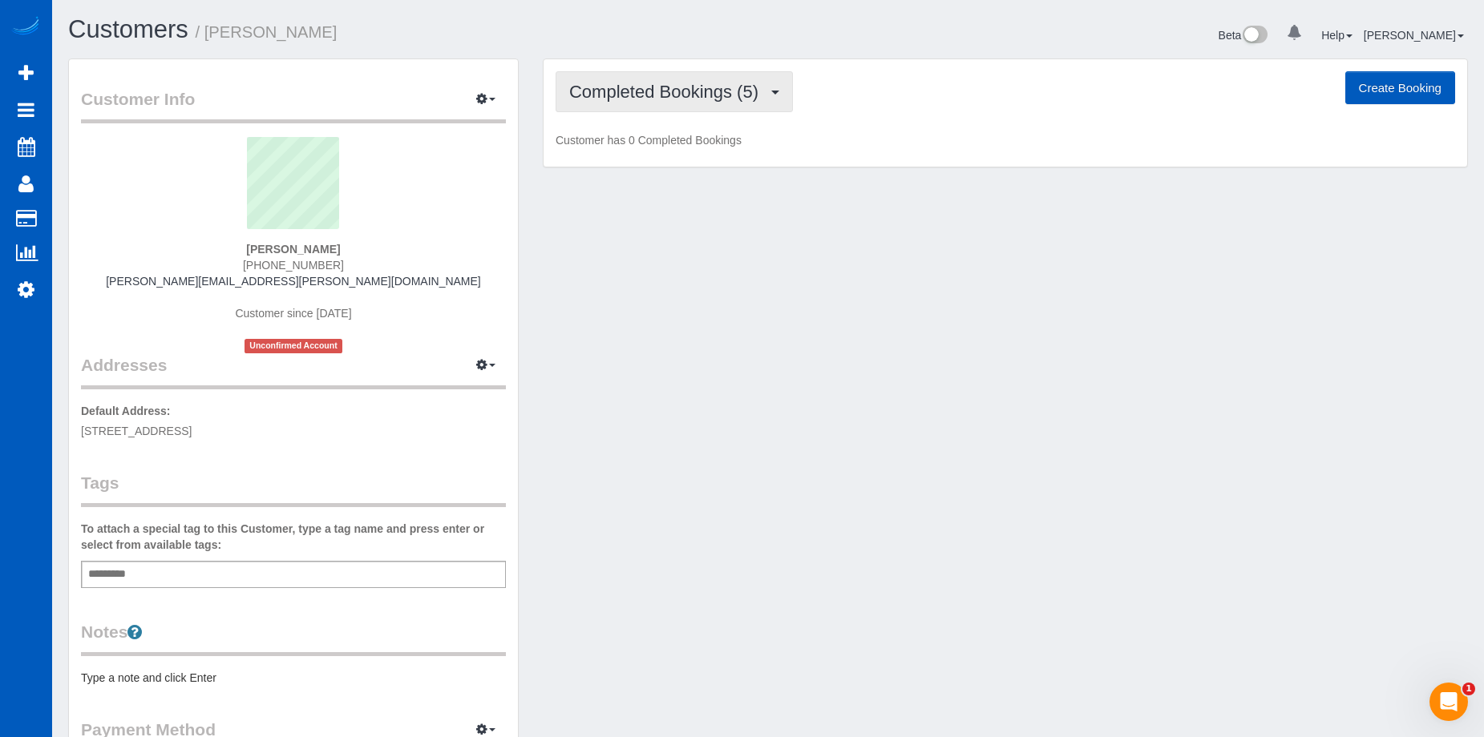
click at [668, 98] on span "Completed Bookings (5)" at bounding box center [667, 92] width 197 height 20
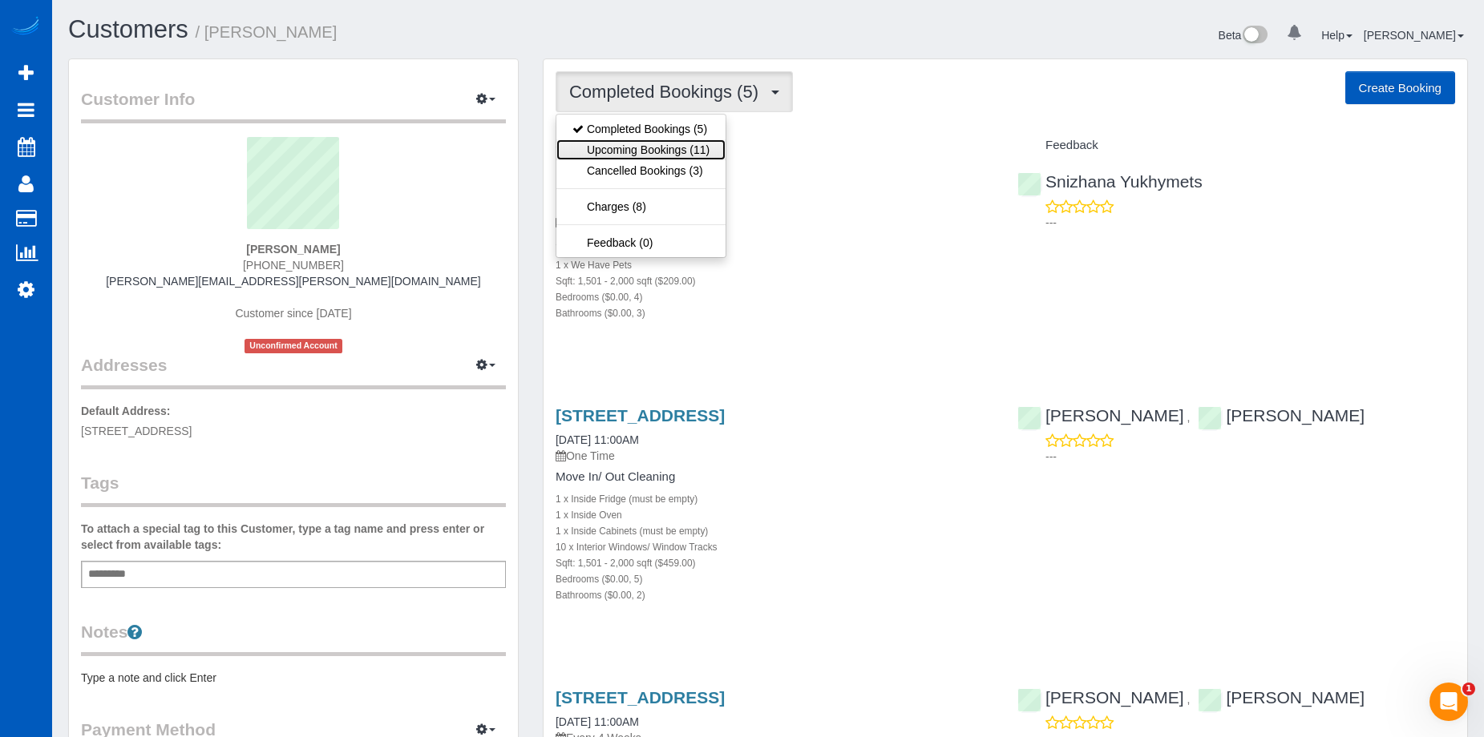
click at [663, 149] on link "Upcoming Bookings (11)" at bounding box center [640, 149] width 169 height 21
